Goal: Find specific page/section: Find specific page/section

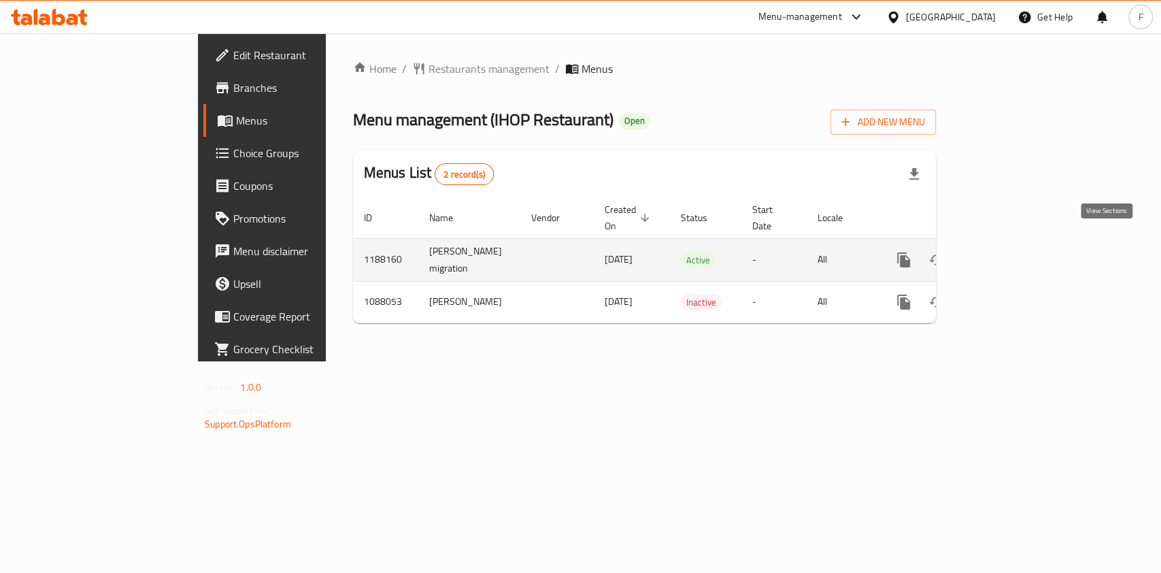
click at [1010, 252] on icon "enhanced table" at bounding box center [1002, 260] width 16 height 16
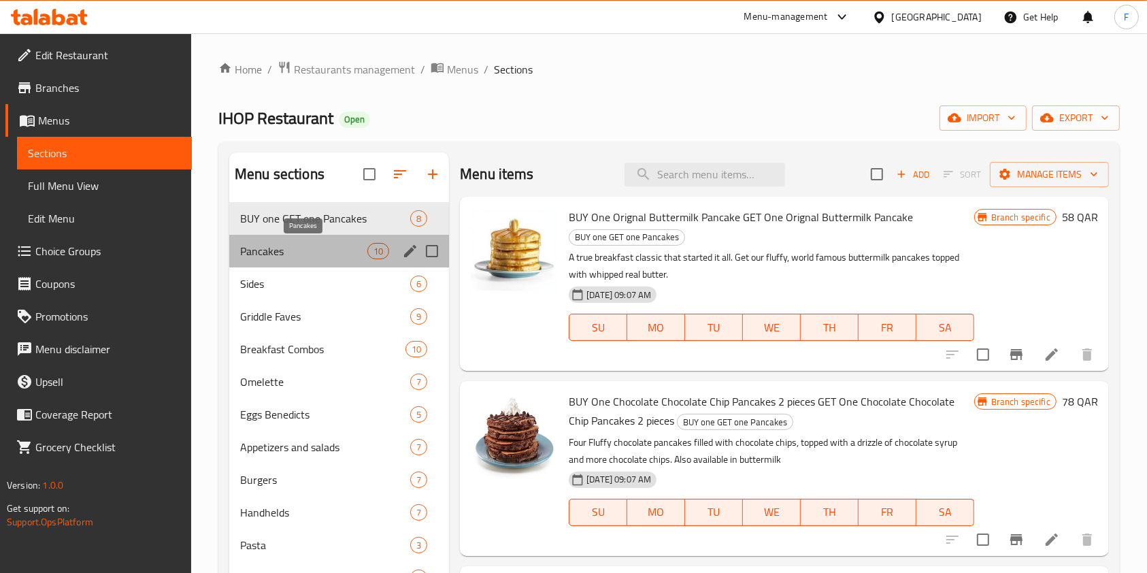
click at [285, 248] on span "Pancakes" at bounding box center [303, 251] width 127 height 16
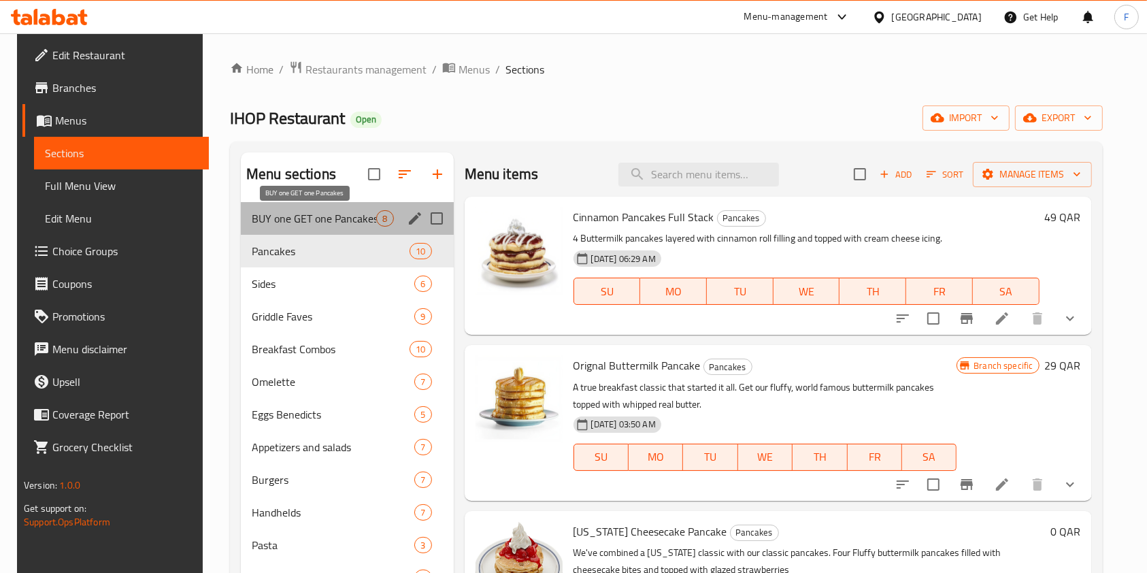
click at [299, 220] on span "BUY one GET one Pancakes" at bounding box center [314, 218] width 125 height 16
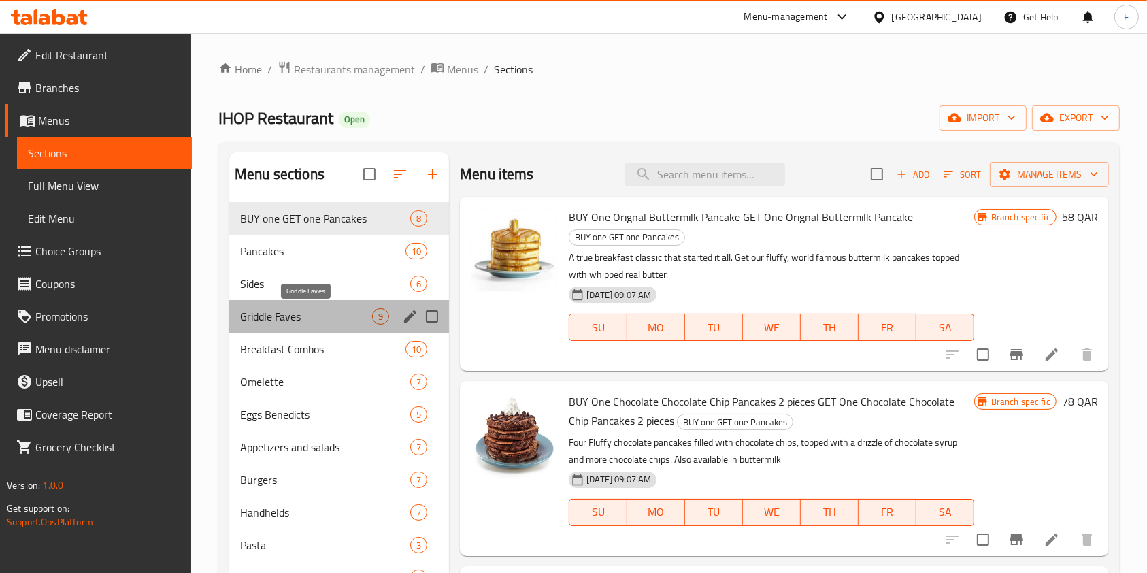
click at [313, 316] on span "Griddle Faves" at bounding box center [306, 316] width 132 height 16
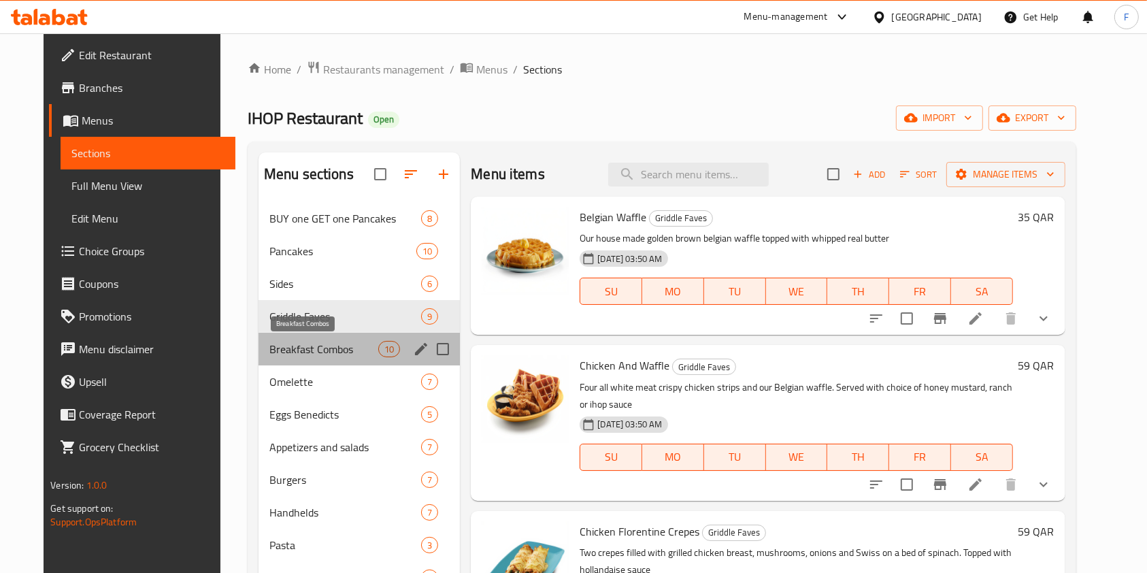
click at [321, 341] on span "Breakfast Combos" at bounding box center [323, 349] width 109 height 16
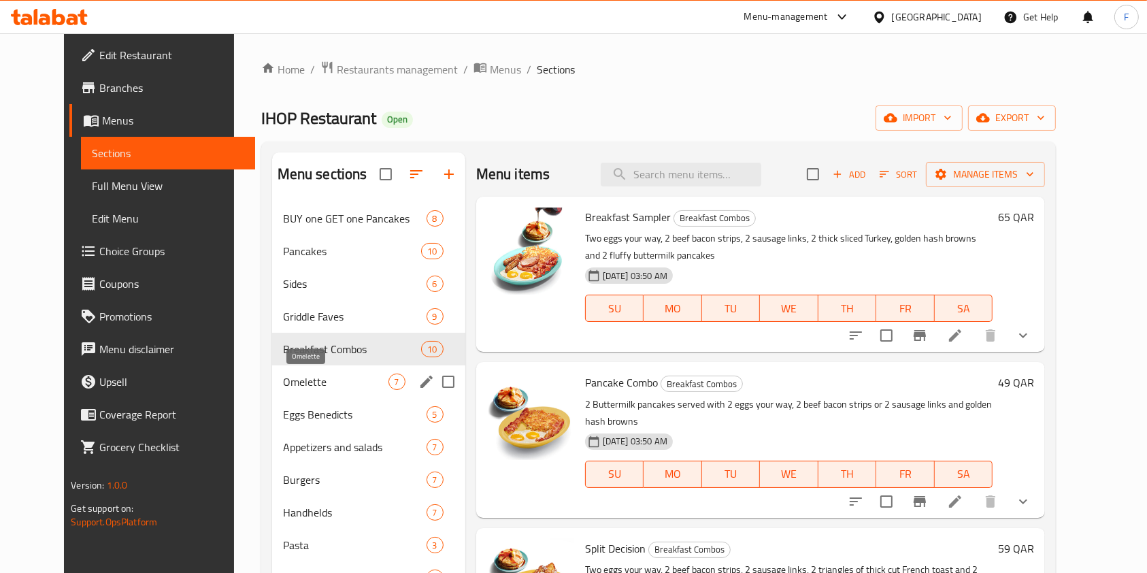
drag, startPoint x: 324, startPoint y: 386, endPoint x: 332, endPoint y: 422, distance: 37.0
click at [324, 386] on span "Omelette" at bounding box center [335, 381] width 105 height 16
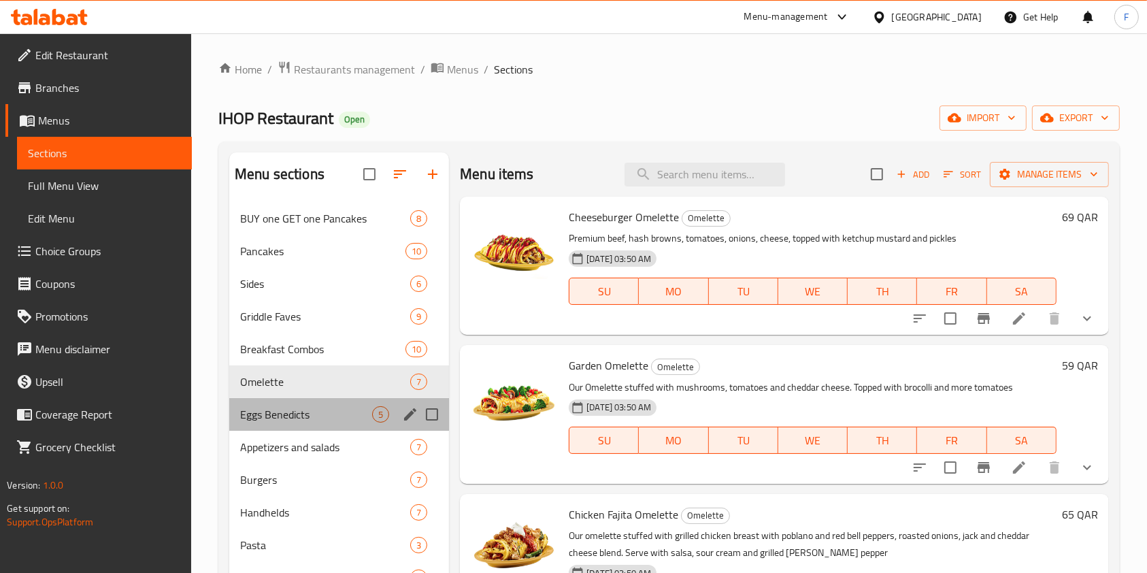
click at [332, 422] on div "Eggs Benedicts 5" at bounding box center [339, 414] width 220 height 33
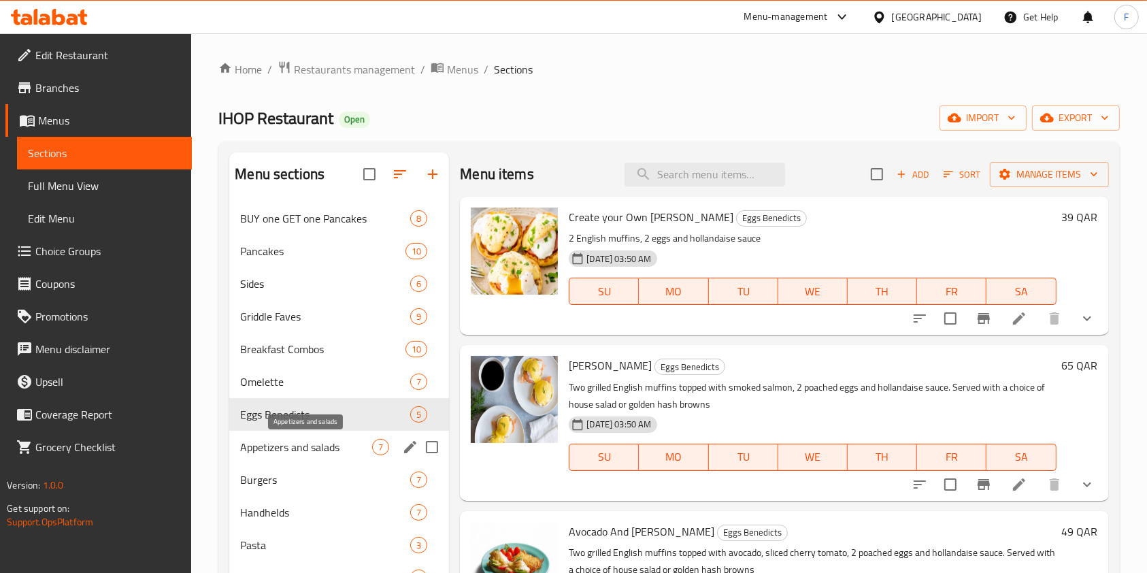
click at [334, 453] on span "Appetizers and salads" at bounding box center [306, 447] width 132 height 16
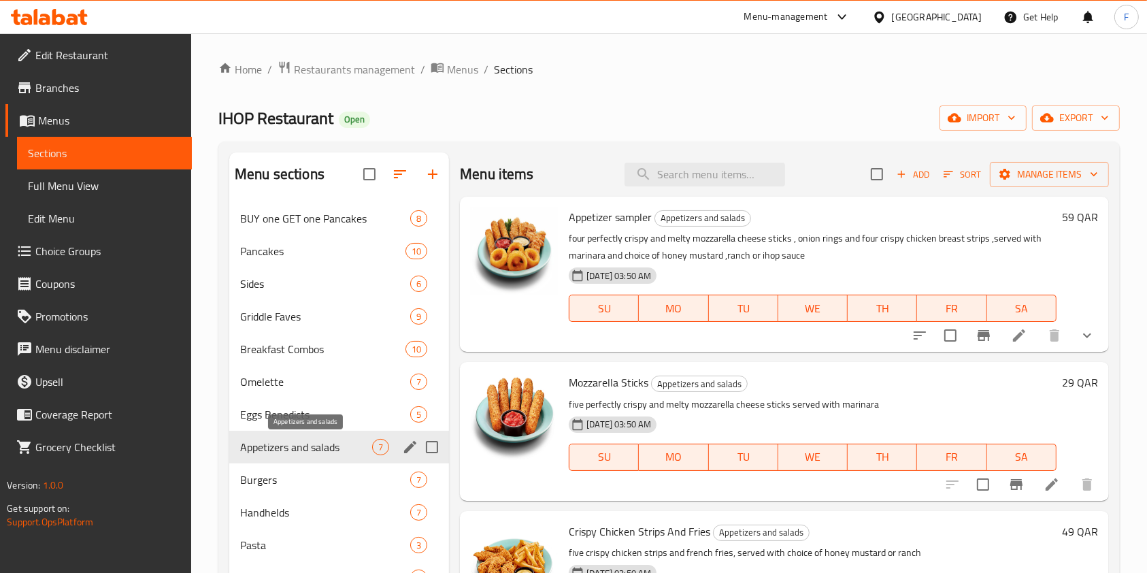
scroll to position [90, 0]
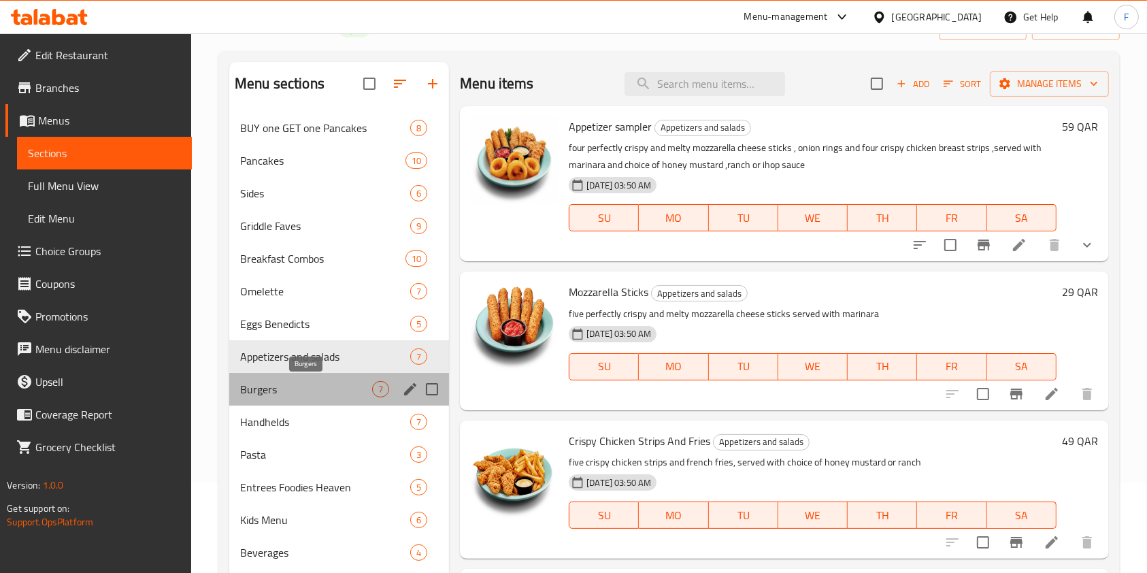
click at [305, 388] on span "Burgers" at bounding box center [306, 389] width 132 height 16
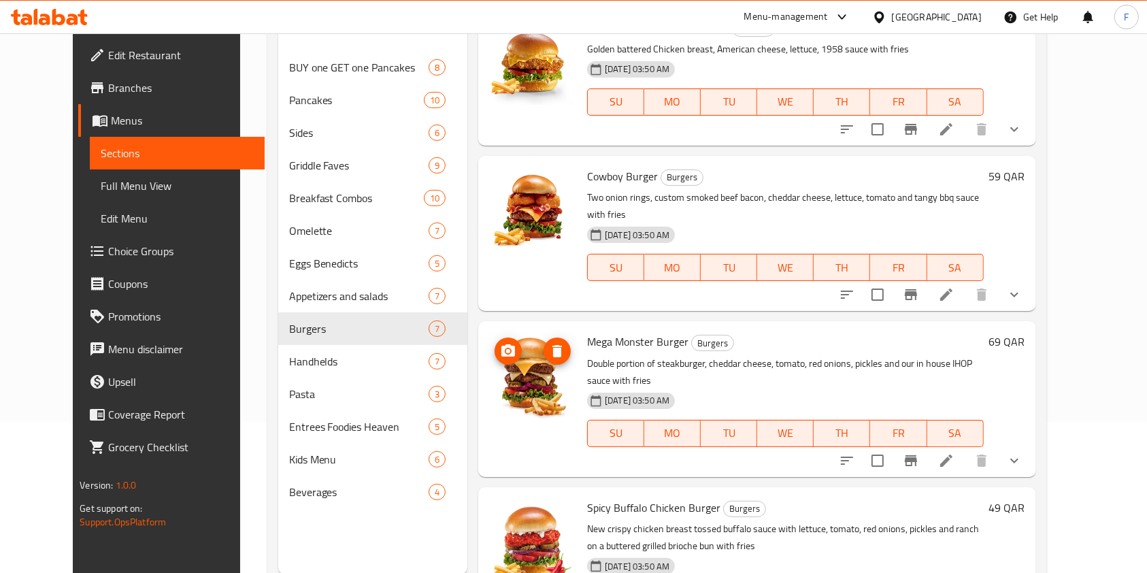
scroll to position [190, 0]
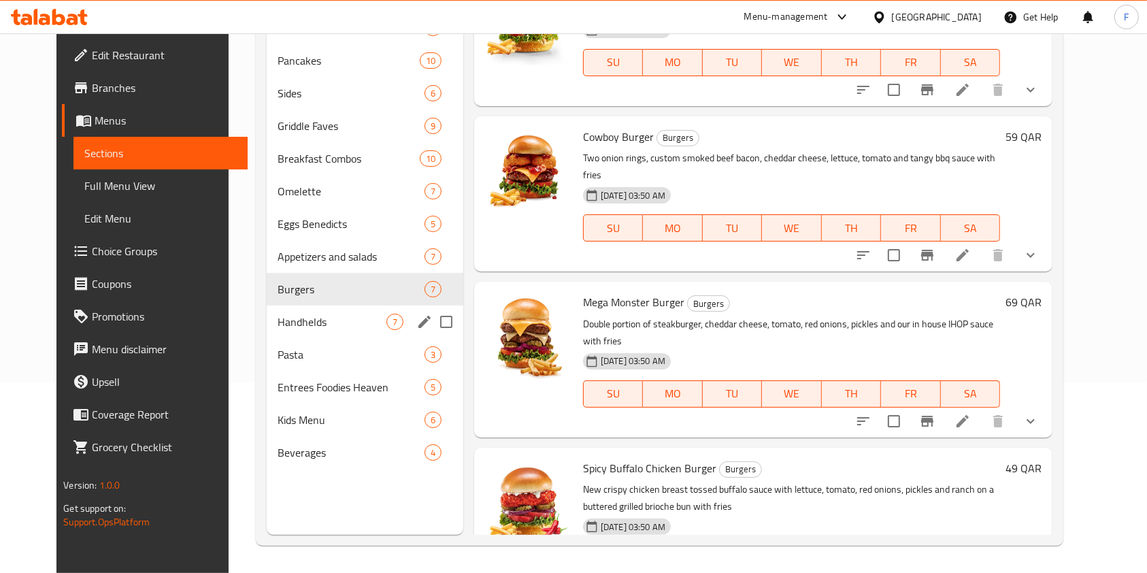
click at [303, 328] on span "Handhelds" at bounding box center [331, 321] width 109 height 16
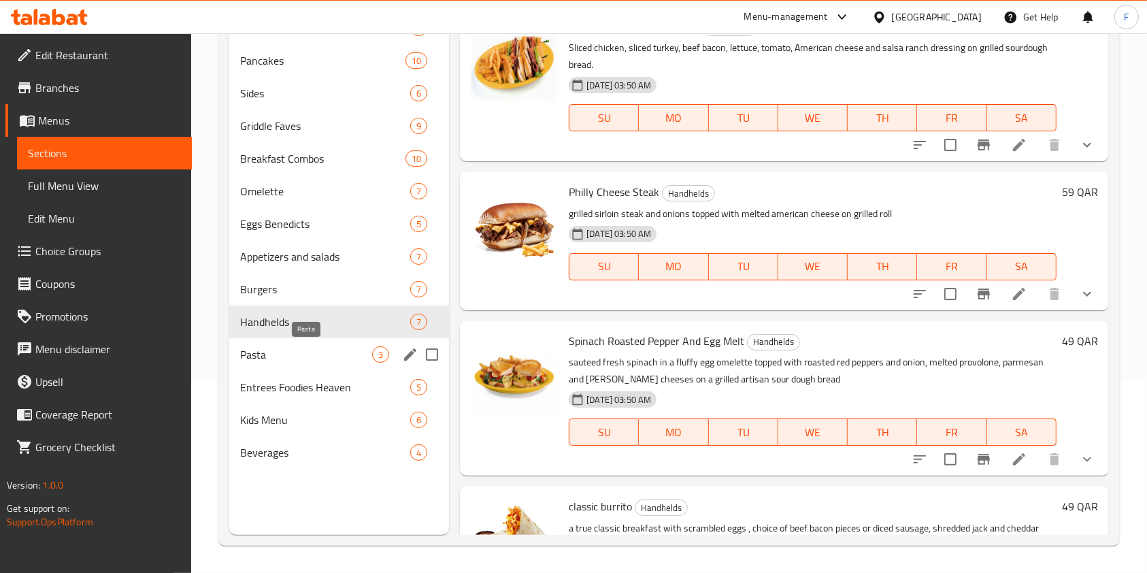
click at [322, 349] on span "Pasta" at bounding box center [306, 354] width 132 height 16
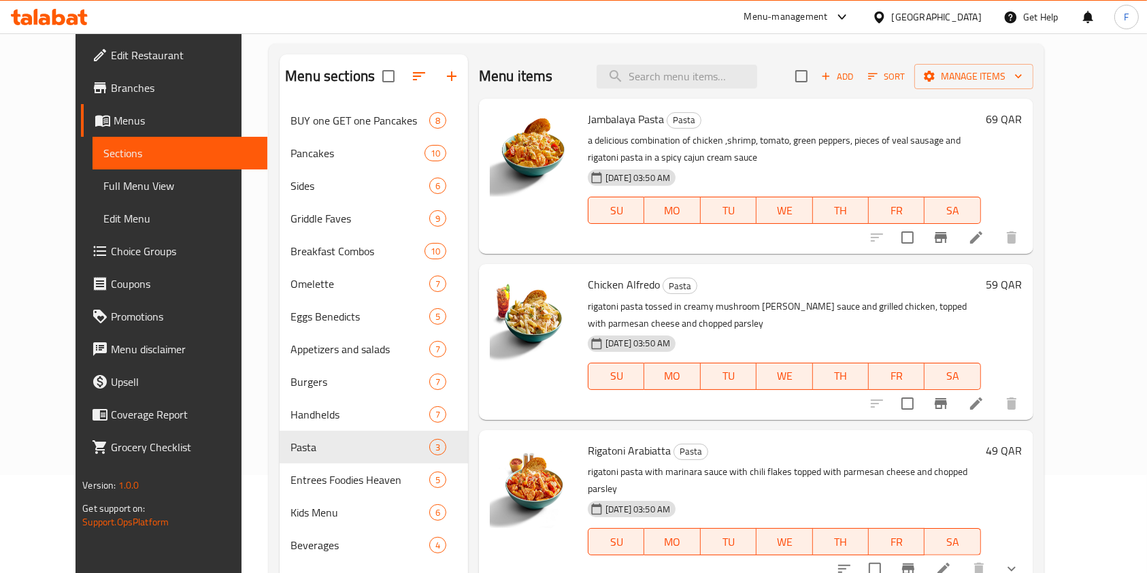
scroll to position [190, 0]
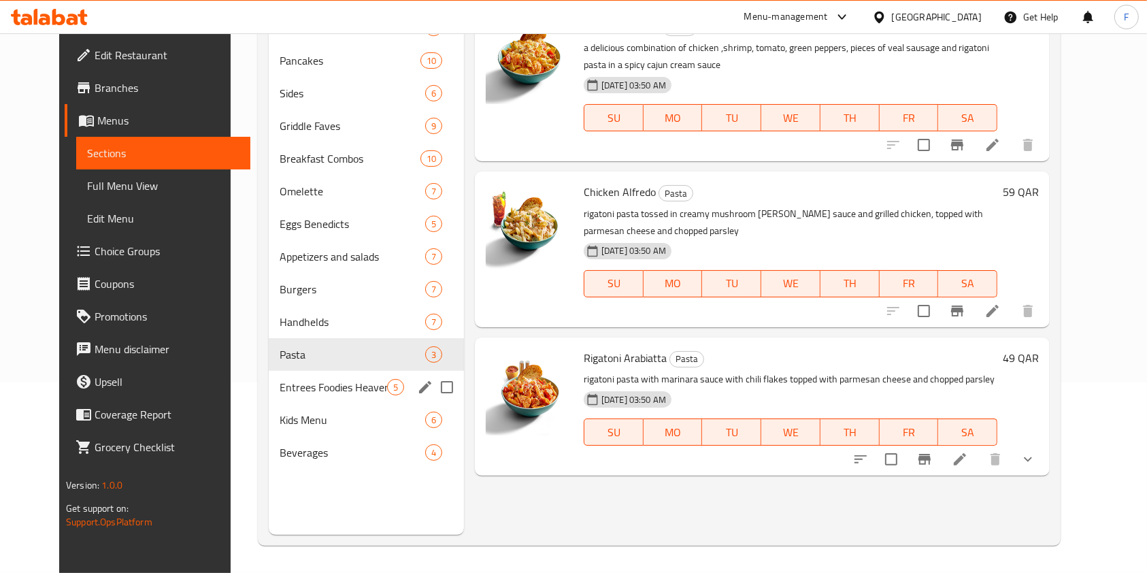
click at [294, 377] on div "Entrees Foodies Heaven 5" at bounding box center [366, 387] width 195 height 33
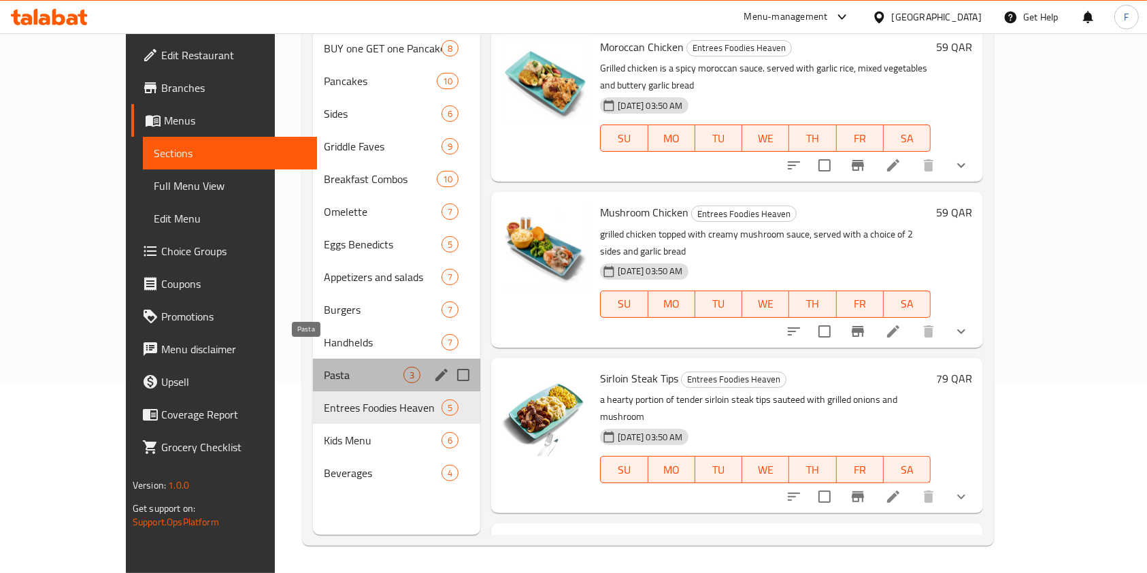
click at [324, 367] on span "Pasta" at bounding box center [364, 375] width 80 height 16
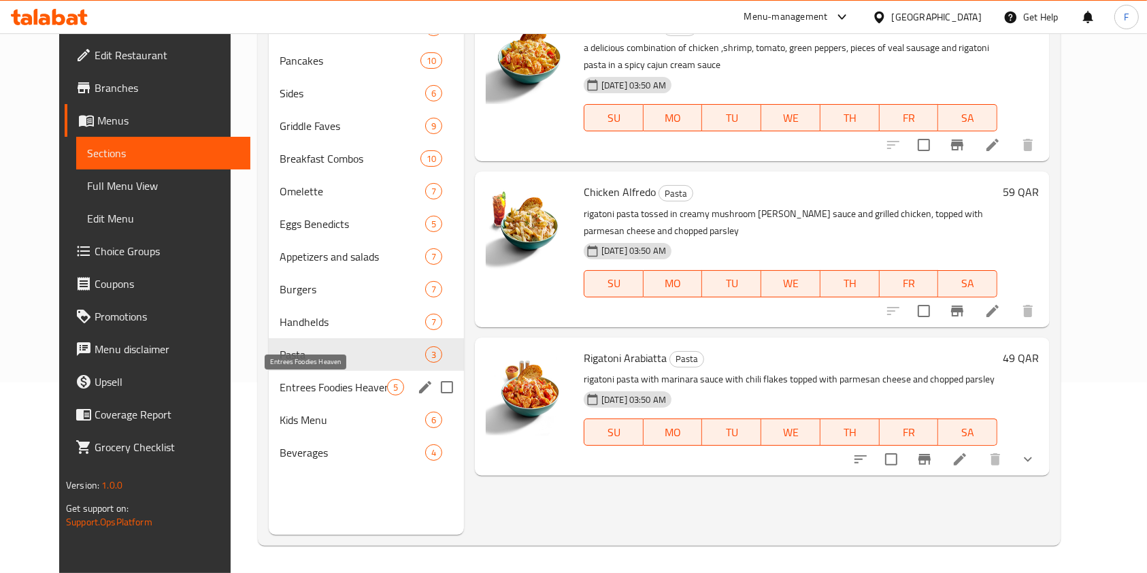
click at [338, 382] on span "Entrees Foodies Heaven" at bounding box center [332, 387] width 107 height 16
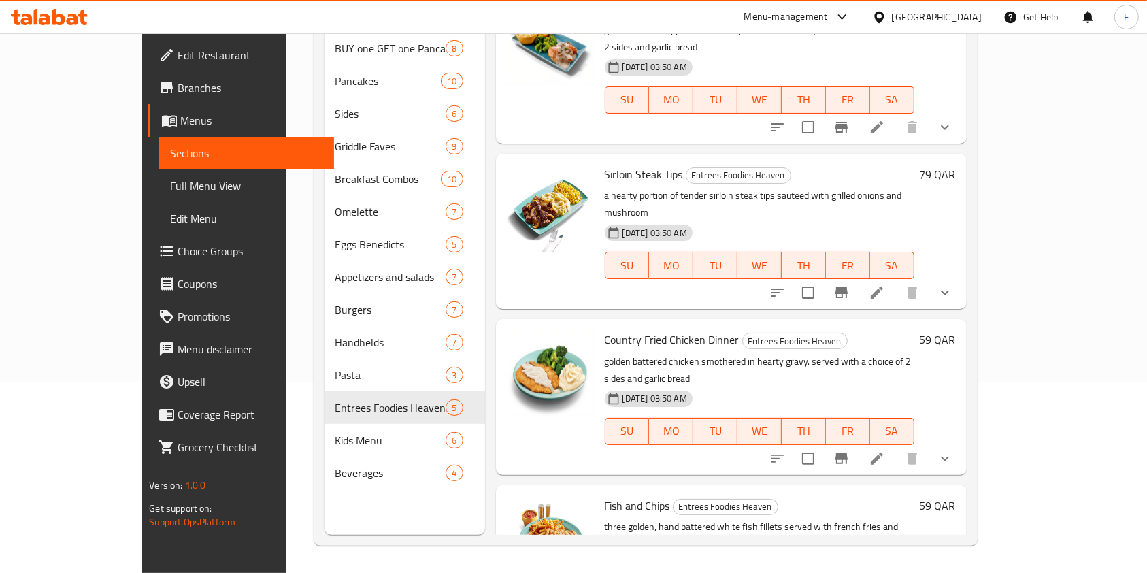
scroll to position [22, 0]
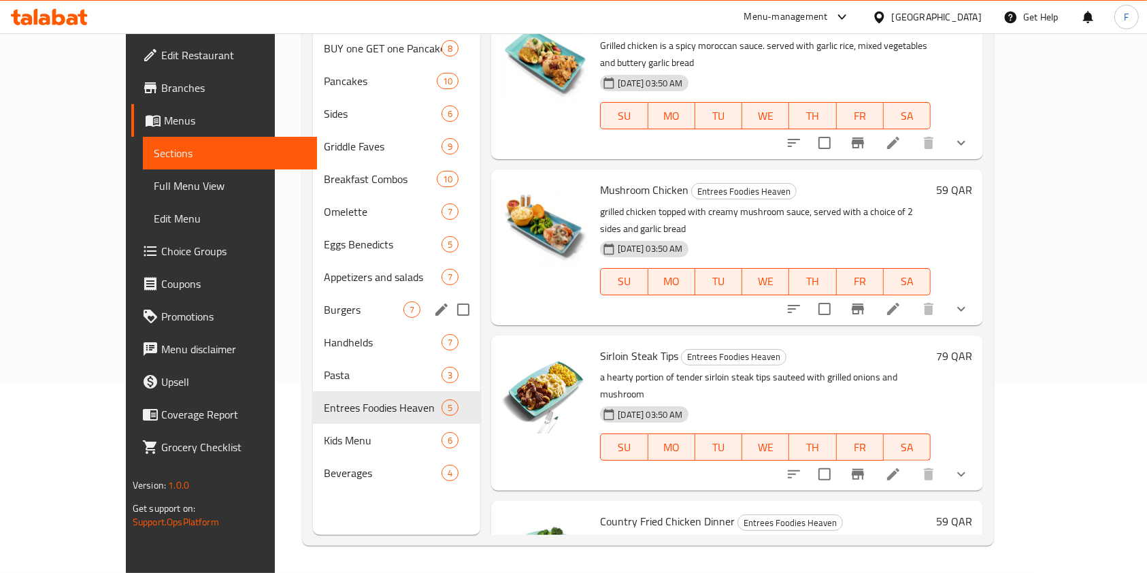
click at [324, 300] on div "Burgers 7" at bounding box center [396, 309] width 167 height 33
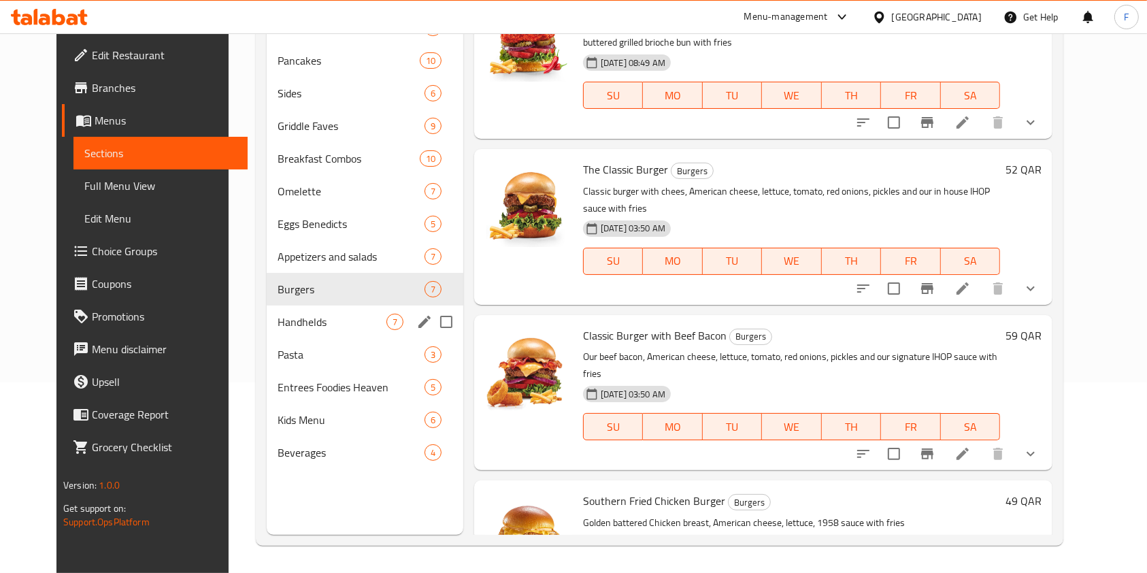
click at [341, 322] on span "Handhelds" at bounding box center [331, 321] width 109 height 16
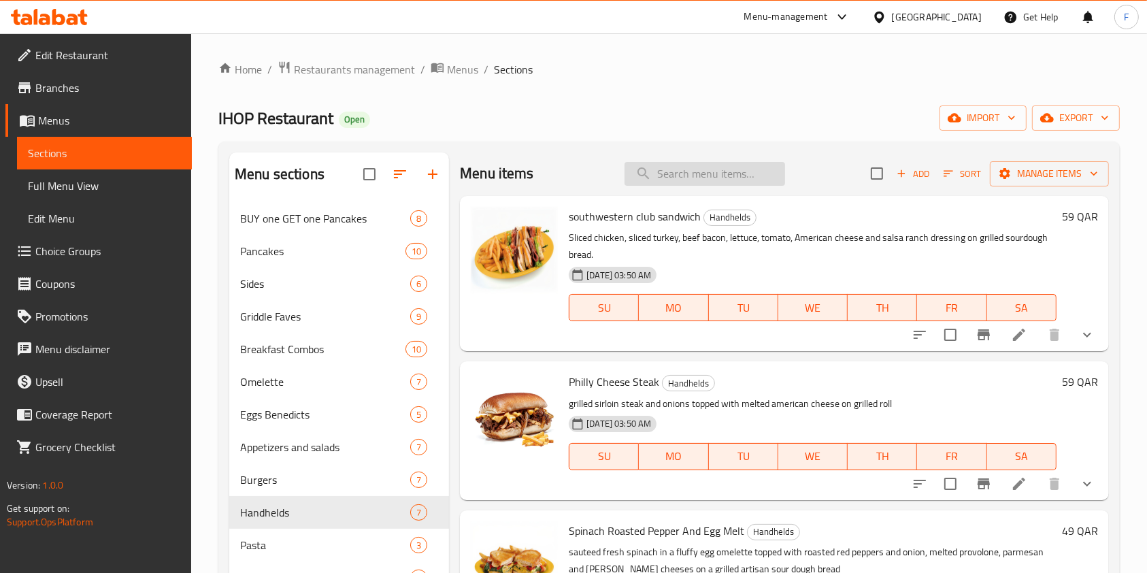
click at [662, 173] on input "search" at bounding box center [704, 174] width 160 height 24
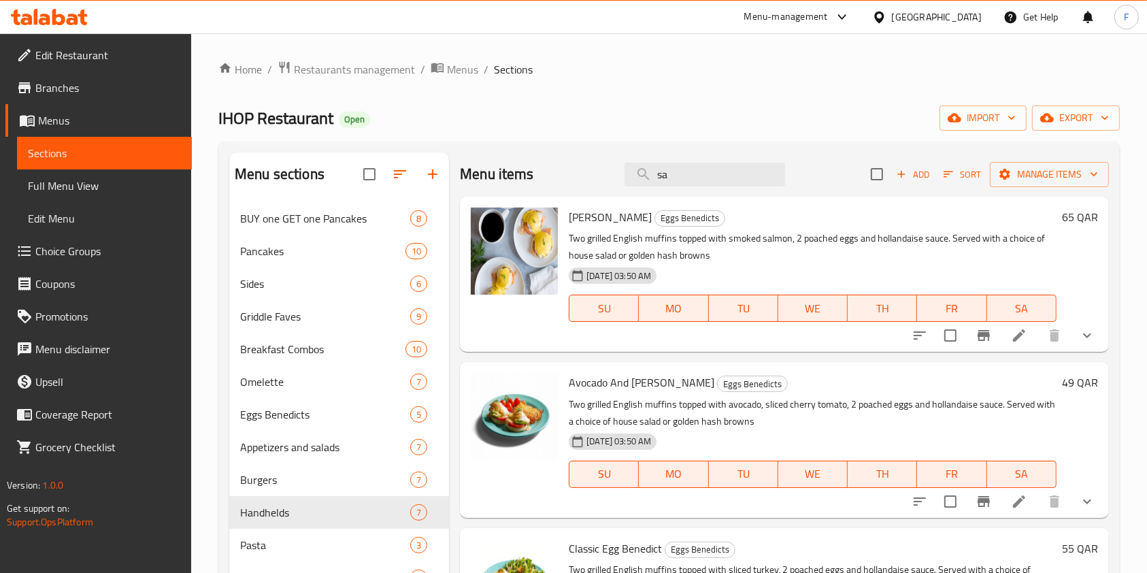
type input "s"
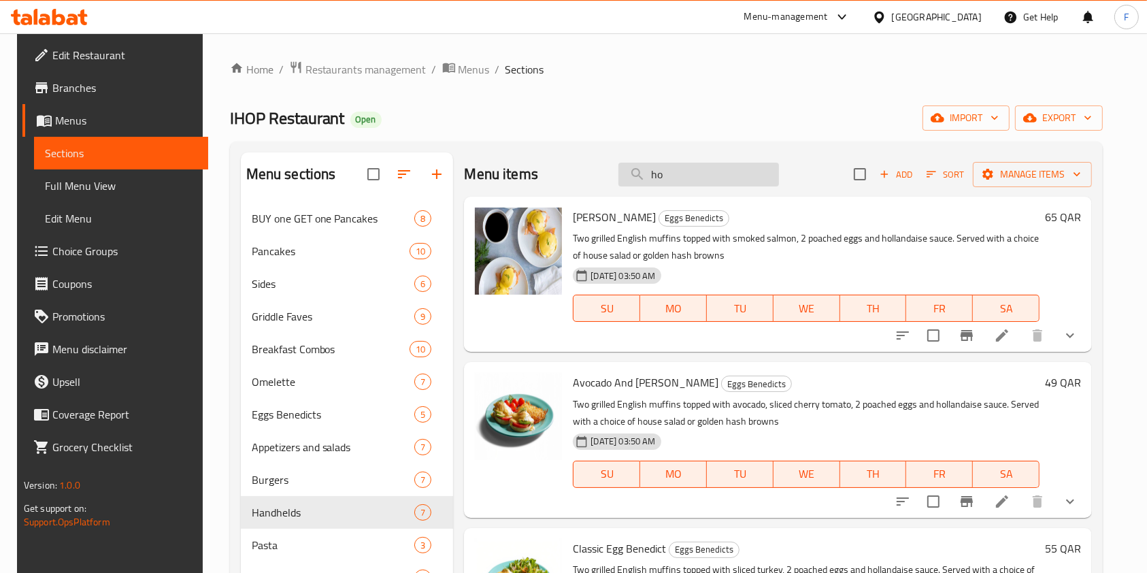
type input "h"
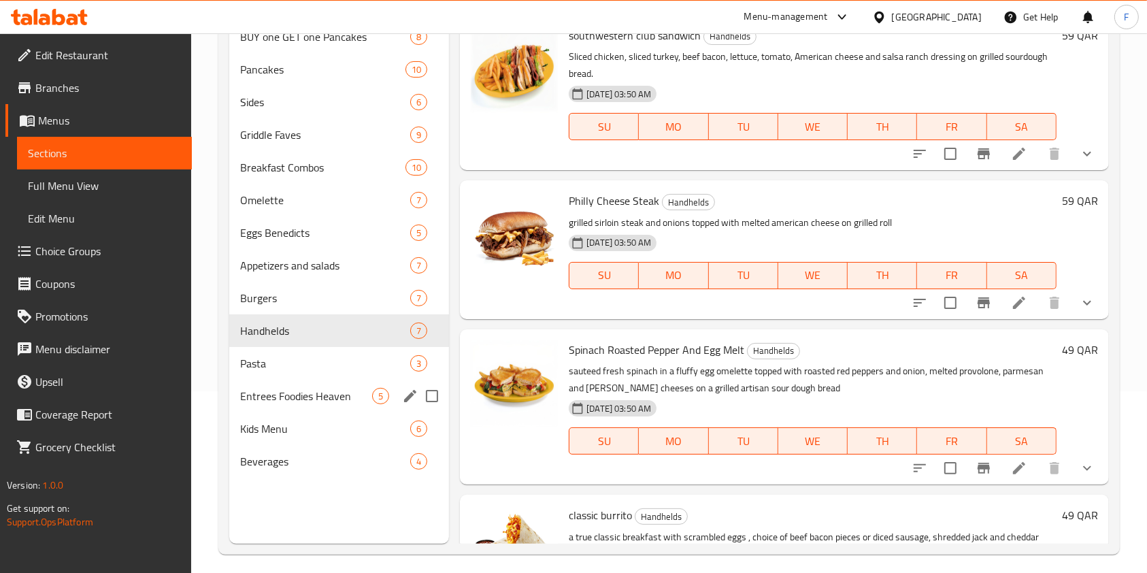
scroll to position [190, 0]
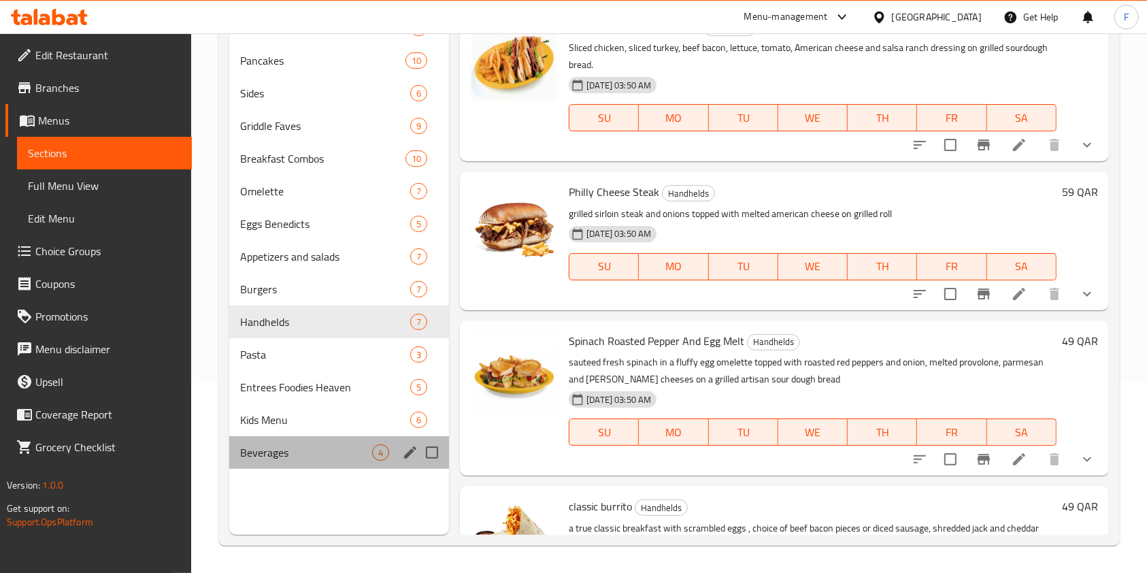
click at [305, 462] on div "Beverages 4" at bounding box center [339, 452] width 220 height 33
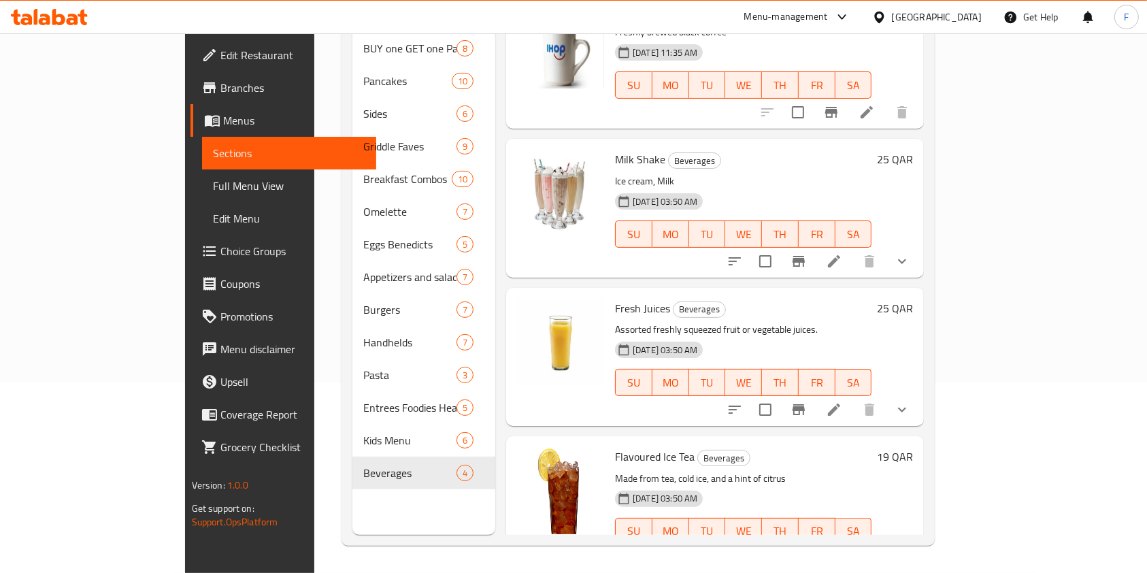
scroll to position [55, 0]
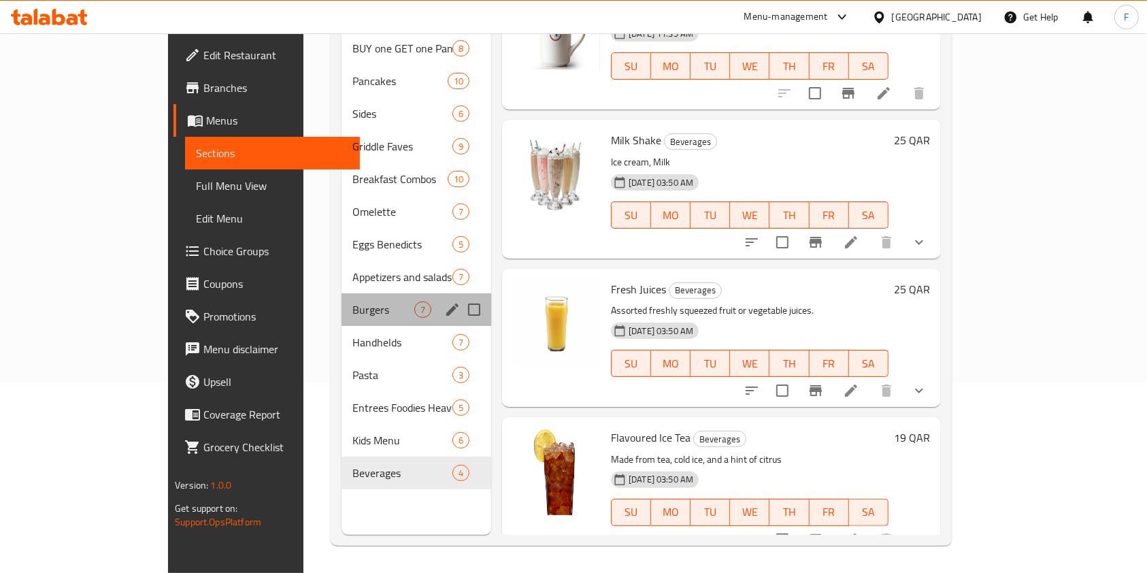
click at [341, 293] on div "Burgers 7" at bounding box center [416, 309] width 150 height 33
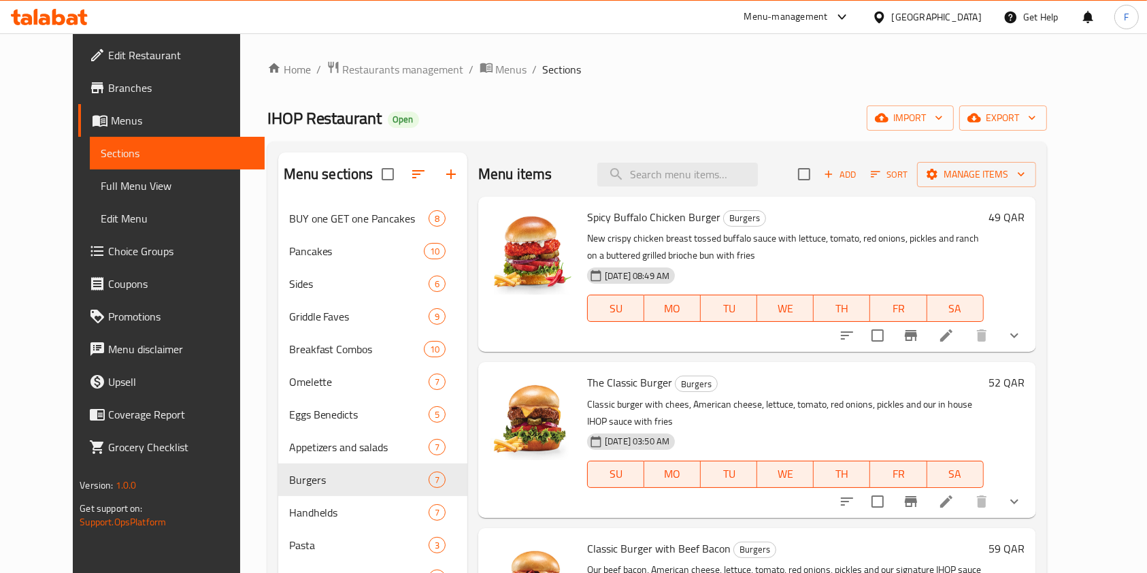
click at [861, 4] on div "Menu-management" at bounding box center [797, 17] width 128 height 33
click at [828, 9] on div "Menu-management" at bounding box center [786, 17] width 84 height 16
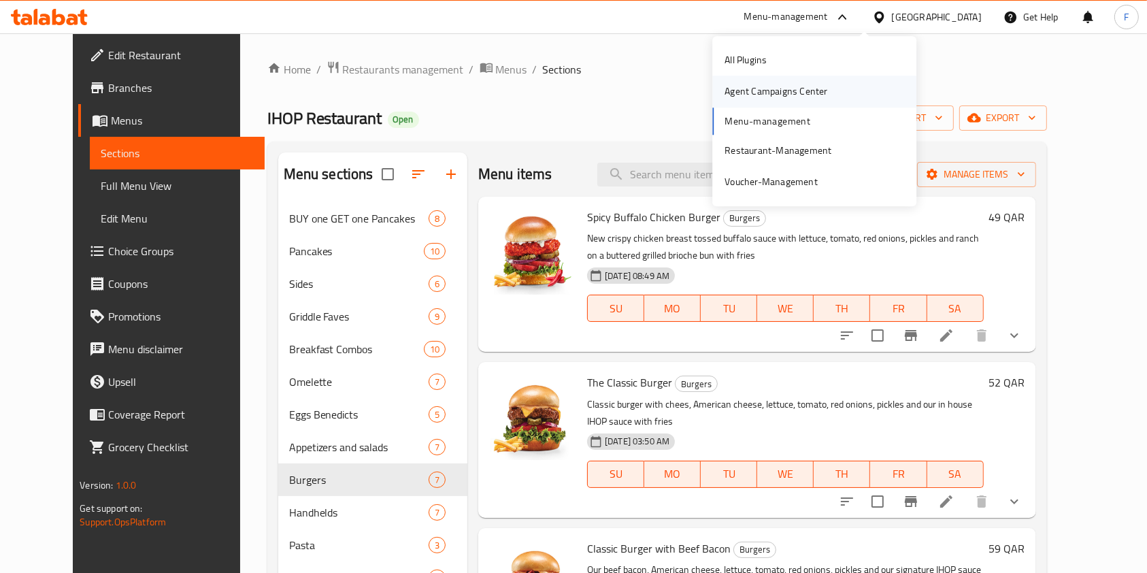
click at [804, 101] on div "Agent Campaigns Center" at bounding box center [775, 91] width 124 height 31
